Goal: Transaction & Acquisition: Purchase product/service

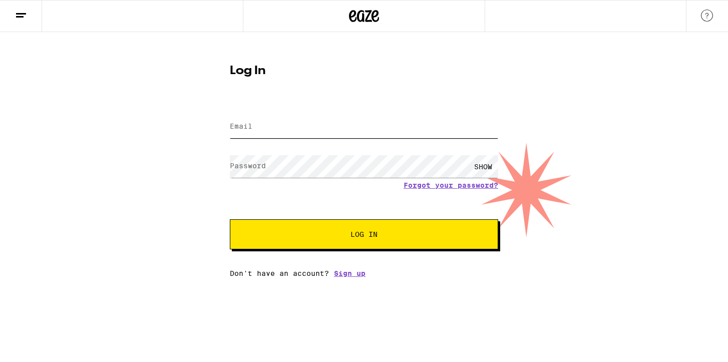
click at [334, 122] on input "Email" at bounding box center [364, 127] width 268 height 23
type input "[EMAIL_ADDRESS][DOMAIN_NAME]"
click at [263, 178] on div "SHOW" at bounding box center [364, 167] width 268 height 30
click at [263, 169] on label "Password" at bounding box center [248, 166] width 36 height 8
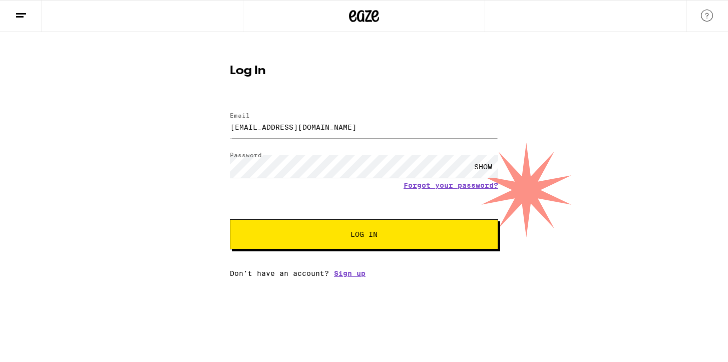
click at [494, 163] on div "SHOW" at bounding box center [483, 166] width 30 height 23
click at [402, 238] on span "Log In" at bounding box center [363, 234] width 187 height 7
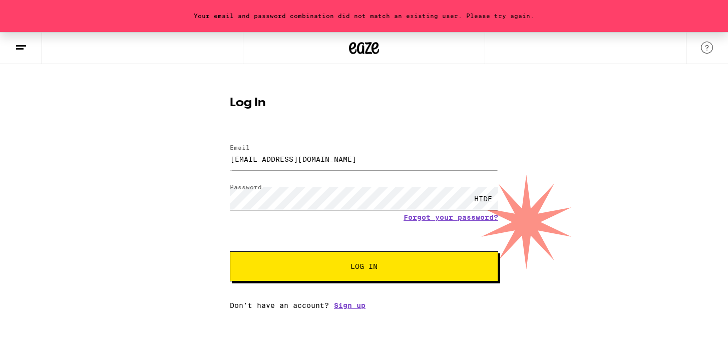
click at [230, 251] on button "Log In" at bounding box center [364, 266] width 268 height 30
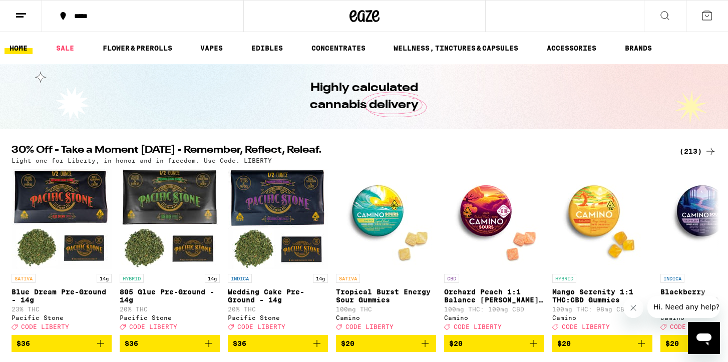
click at [20, 10] on icon at bounding box center [21, 16] width 12 height 12
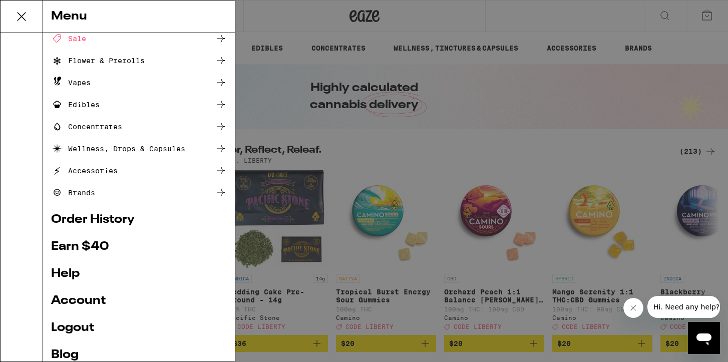
scroll to position [98, 0]
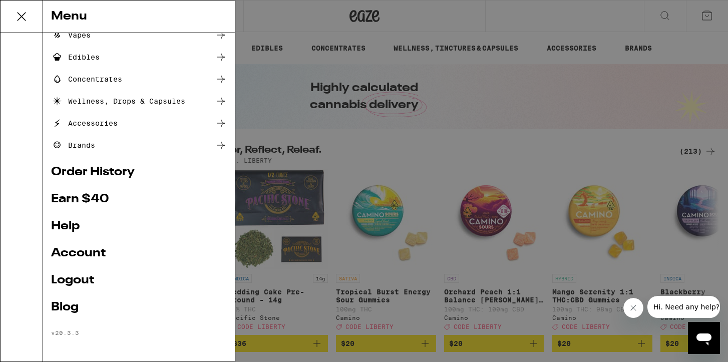
click at [199, 56] on div "Edibles" at bounding box center [139, 57] width 176 height 12
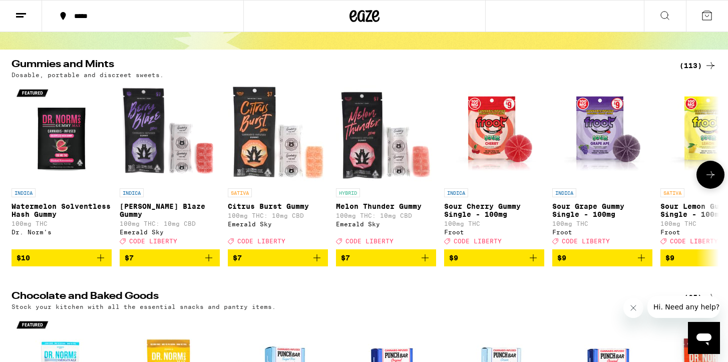
scroll to position [121, 0]
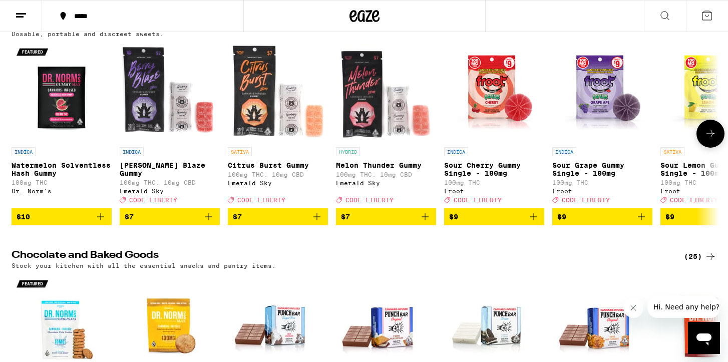
click at [712, 145] on button at bounding box center [711, 134] width 28 height 28
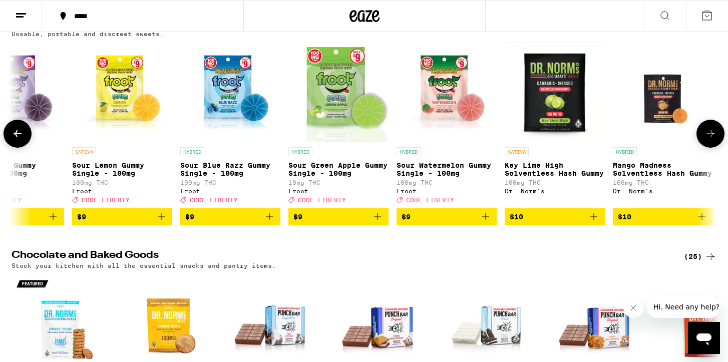
click at [712, 145] on button at bounding box center [711, 134] width 28 height 28
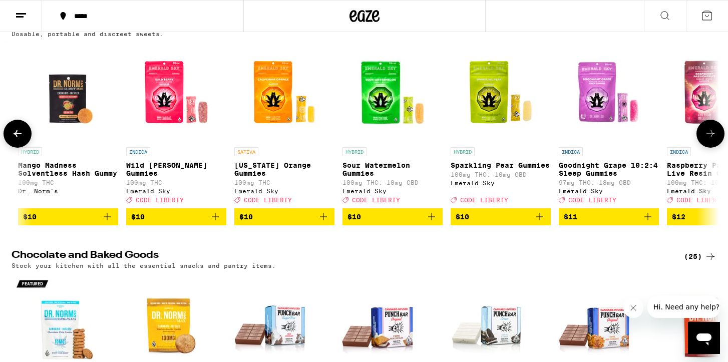
click at [712, 145] on button at bounding box center [711, 134] width 28 height 28
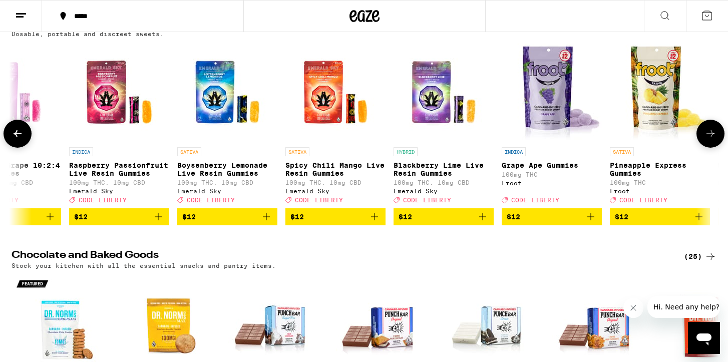
click at [712, 145] on button at bounding box center [711, 134] width 28 height 28
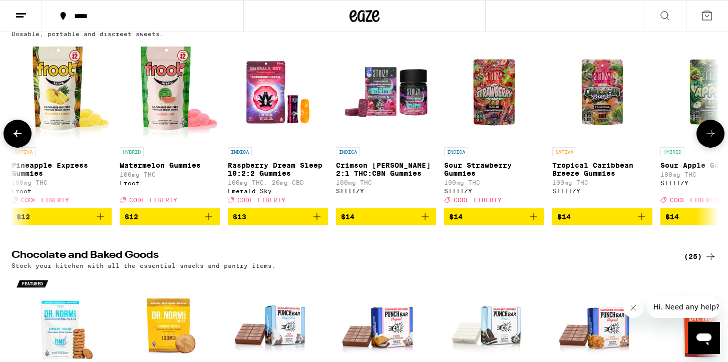
click at [712, 145] on button at bounding box center [711, 134] width 28 height 28
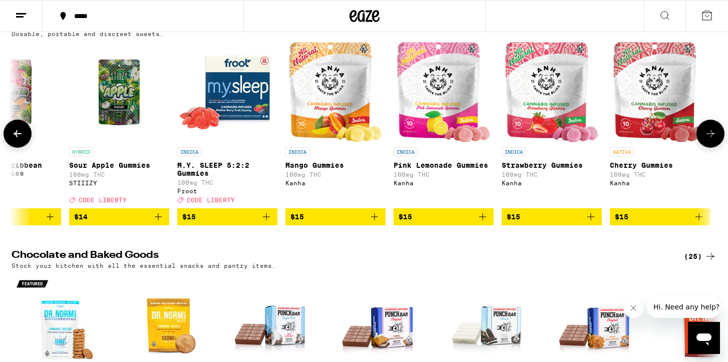
click at [712, 145] on button at bounding box center [711, 134] width 28 height 28
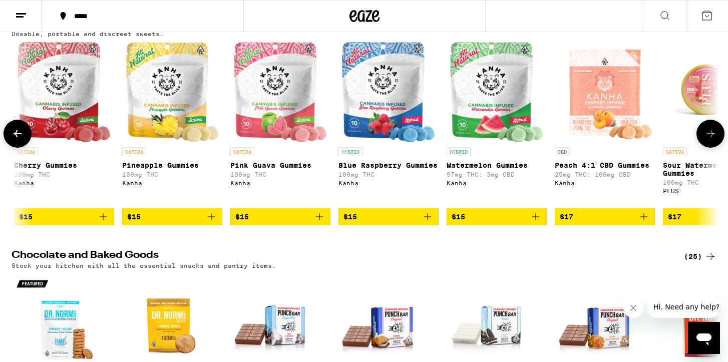
click at [712, 145] on button at bounding box center [711, 134] width 28 height 28
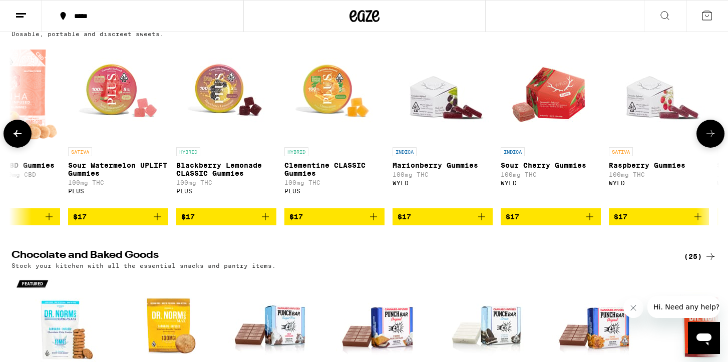
scroll to position [0, 4166]
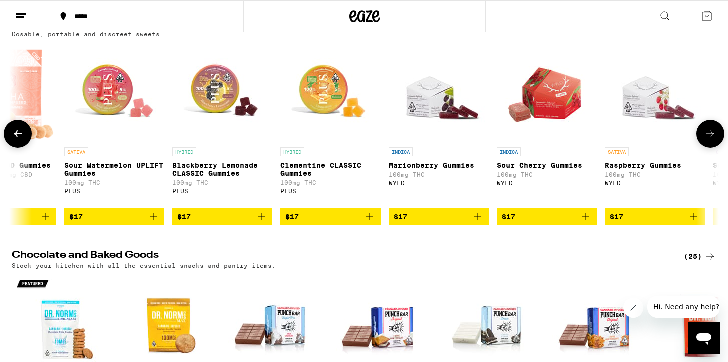
click at [712, 145] on button at bounding box center [711, 134] width 28 height 28
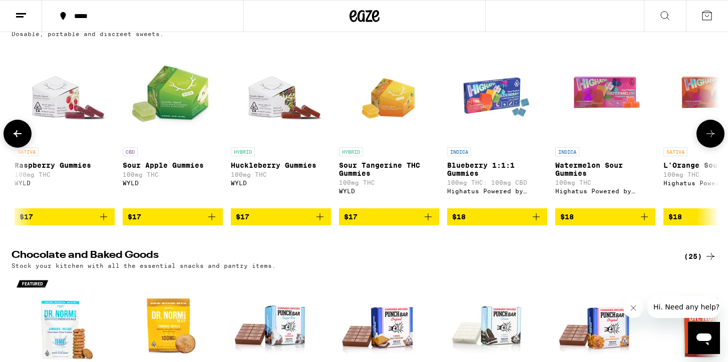
scroll to position [0, 4761]
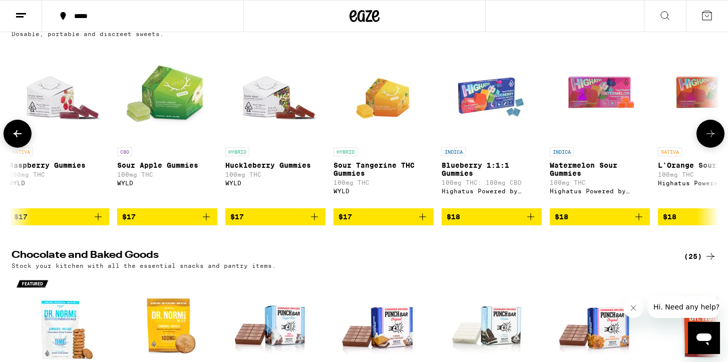
click at [264, 108] on img "Open page for Huckleberry Gummies from WYLD" at bounding box center [275, 92] width 100 height 100
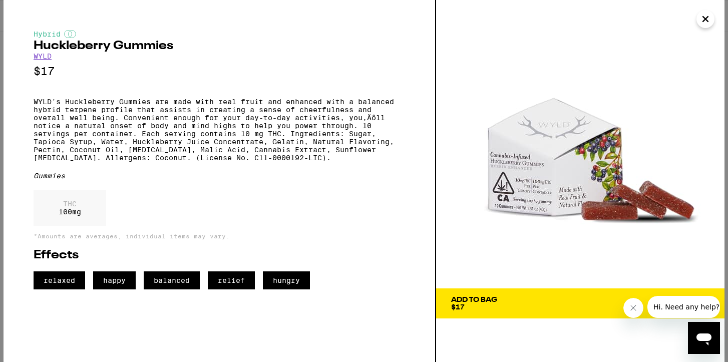
click at [605, 225] on img at bounding box center [580, 144] width 288 height 288
click at [700, 26] on icon "Close" at bounding box center [706, 19] width 12 height 15
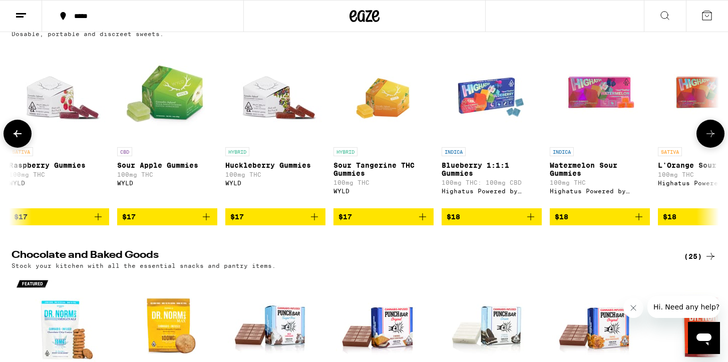
click at [314, 220] on icon "Add to bag" at bounding box center [314, 216] width 7 height 7
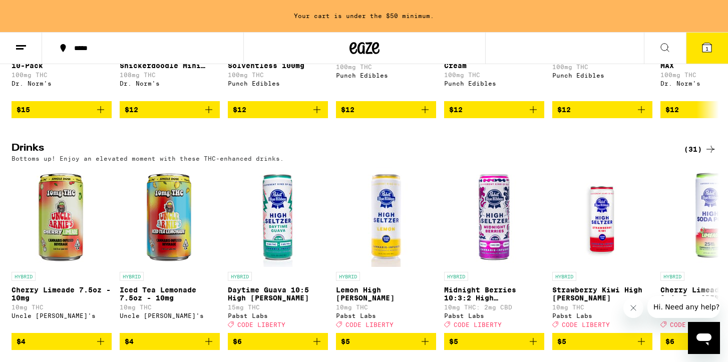
scroll to position [582, 0]
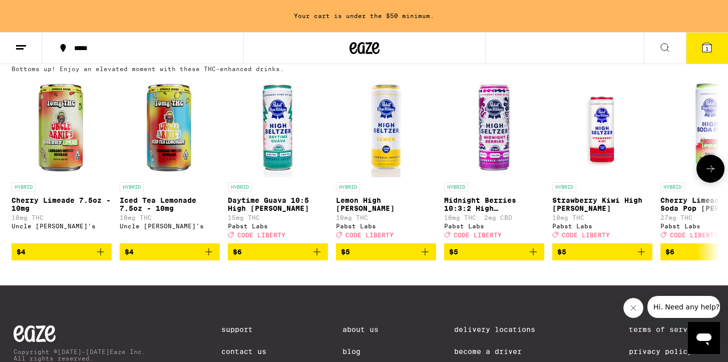
click at [711, 172] on icon at bounding box center [711, 168] width 8 height 7
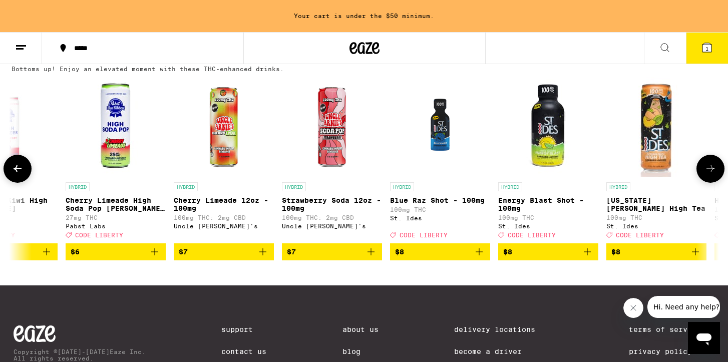
scroll to position [0, 596]
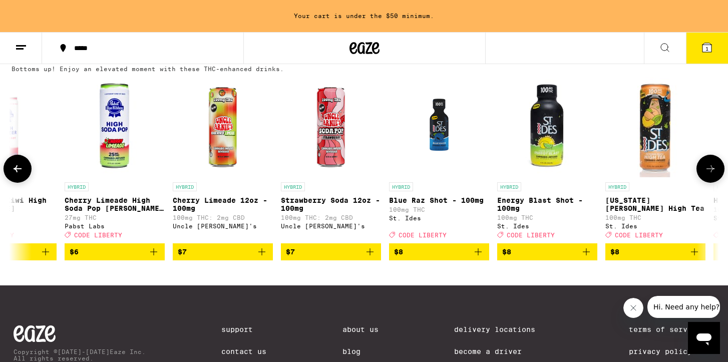
click at [18, 175] on icon at bounding box center [18, 169] width 12 height 12
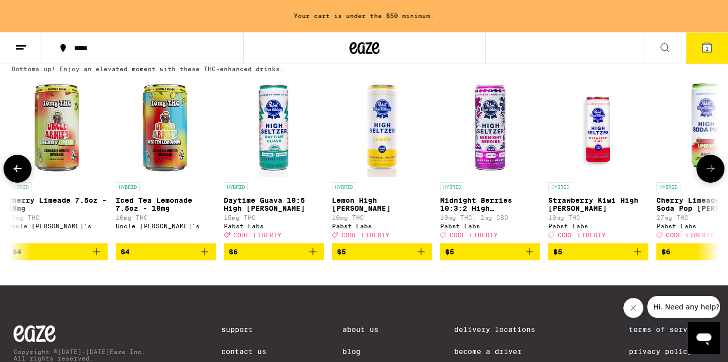
scroll to position [0, 0]
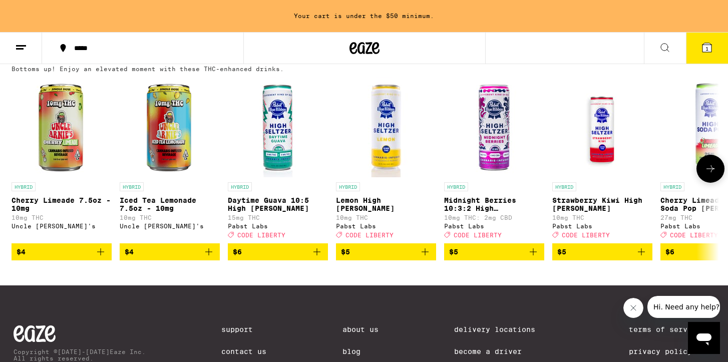
click at [396, 153] on img "Open page for Lemon High Seltzer from Pabst Labs" at bounding box center [386, 127] width 100 height 100
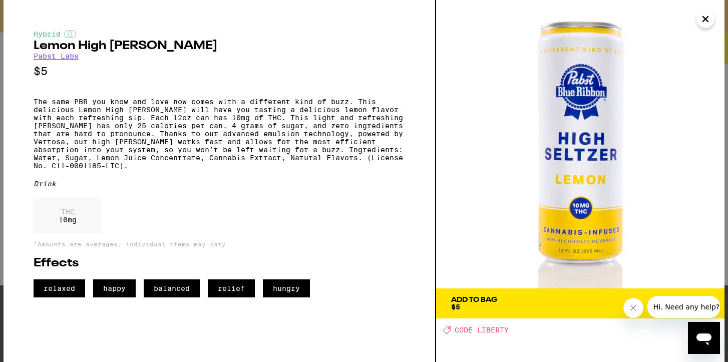
click at [588, 196] on img at bounding box center [580, 144] width 288 height 288
click at [708, 18] on icon "Close" at bounding box center [706, 19] width 12 height 15
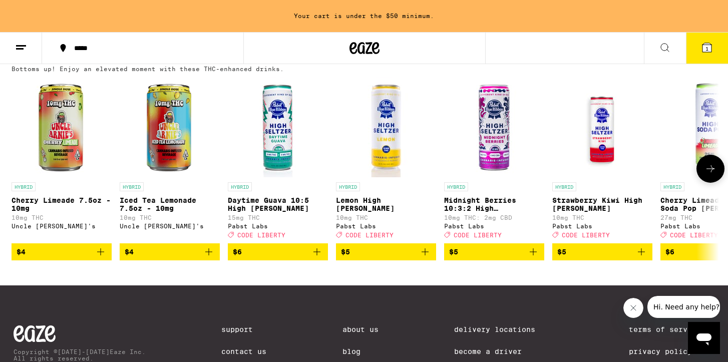
click at [536, 258] on icon "Add to bag" at bounding box center [533, 252] width 12 height 12
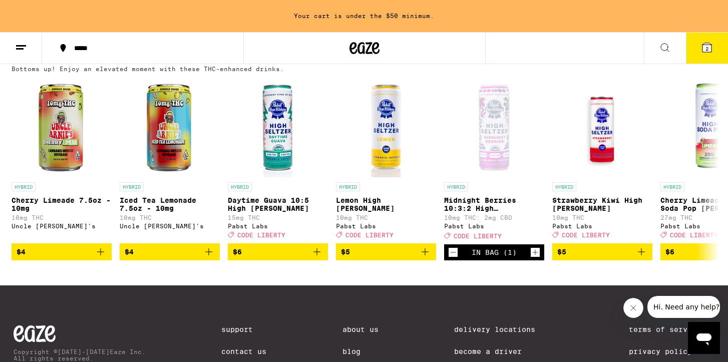
click at [707, 50] on span "2" at bounding box center [707, 49] width 3 height 6
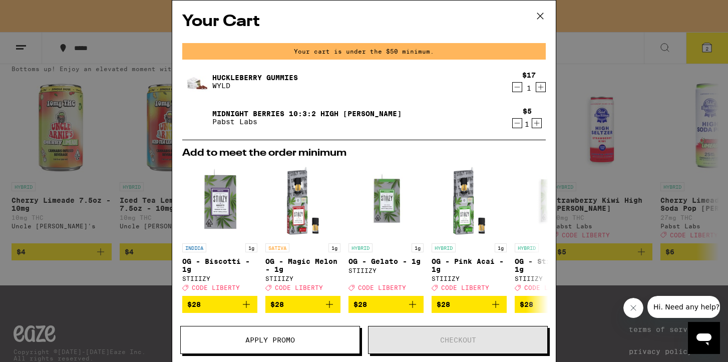
click at [333, 340] on span "Apply Promo" at bounding box center [270, 339] width 179 height 7
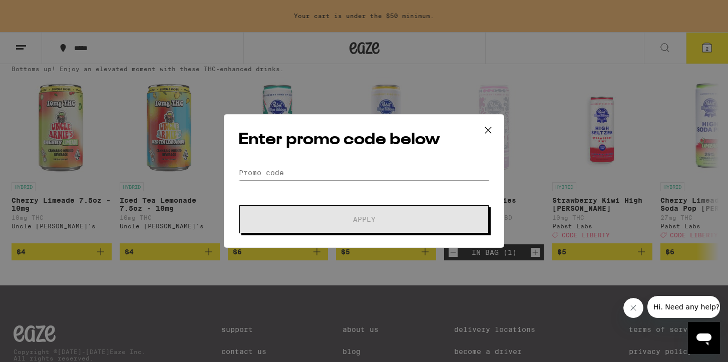
click at [355, 158] on div "Enter promo code below Promo Code Apply" at bounding box center [364, 181] width 280 height 134
click at [348, 175] on input "Promo Code" at bounding box center [363, 172] width 251 height 15
paste input "LIBERTY"
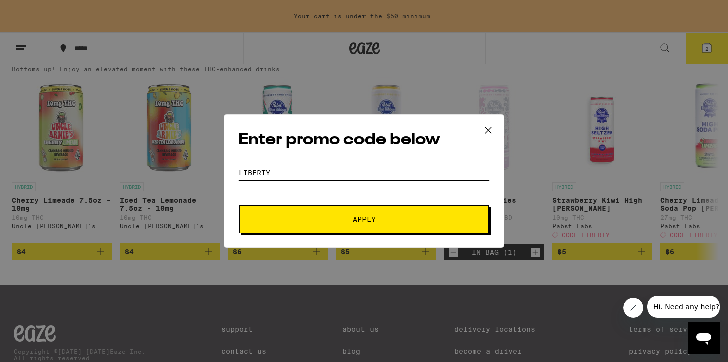
type input "LIBERTY"
click at [368, 228] on button "Apply" at bounding box center [363, 219] width 249 height 28
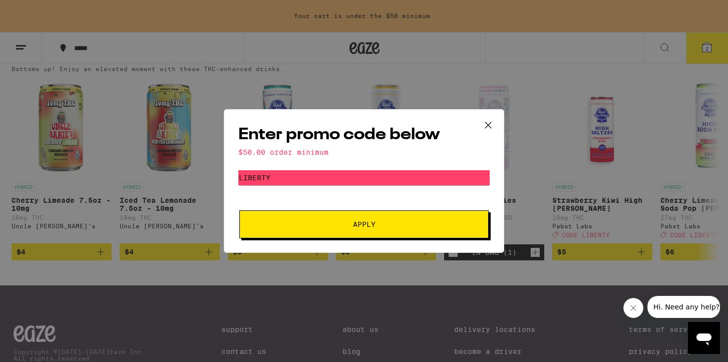
click at [490, 121] on icon at bounding box center [488, 125] width 15 height 15
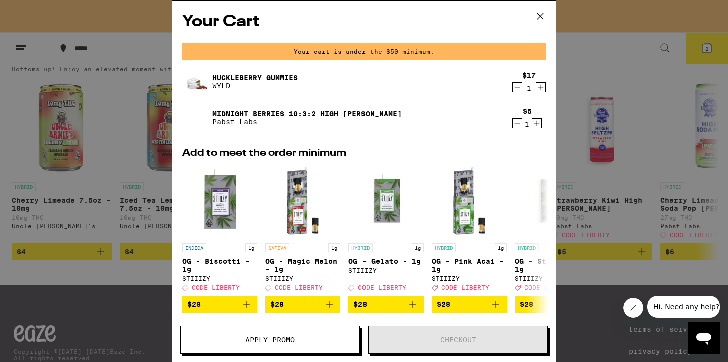
click at [546, 13] on icon at bounding box center [540, 16] width 15 height 15
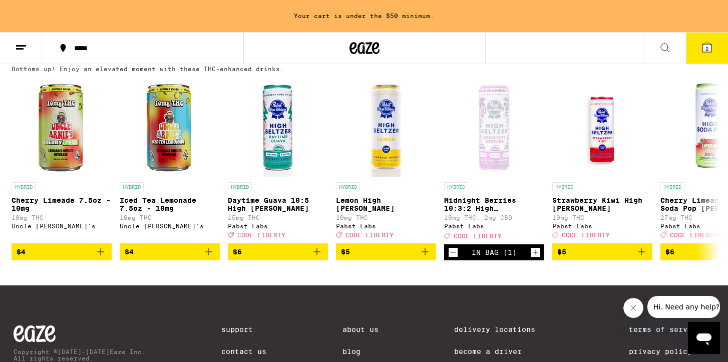
click at [709, 44] on icon at bounding box center [707, 47] width 9 height 9
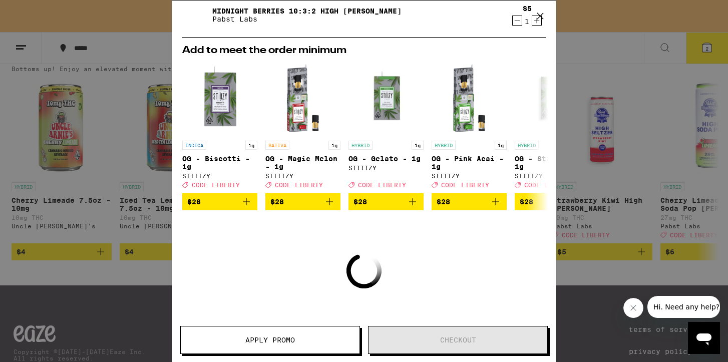
scroll to position [21, 0]
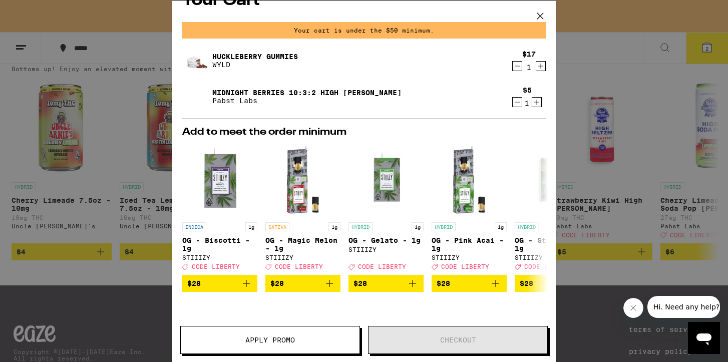
click at [539, 15] on icon at bounding box center [540, 16] width 6 height 6
